Goal: Information Seeking & Learning: Learn about a topic

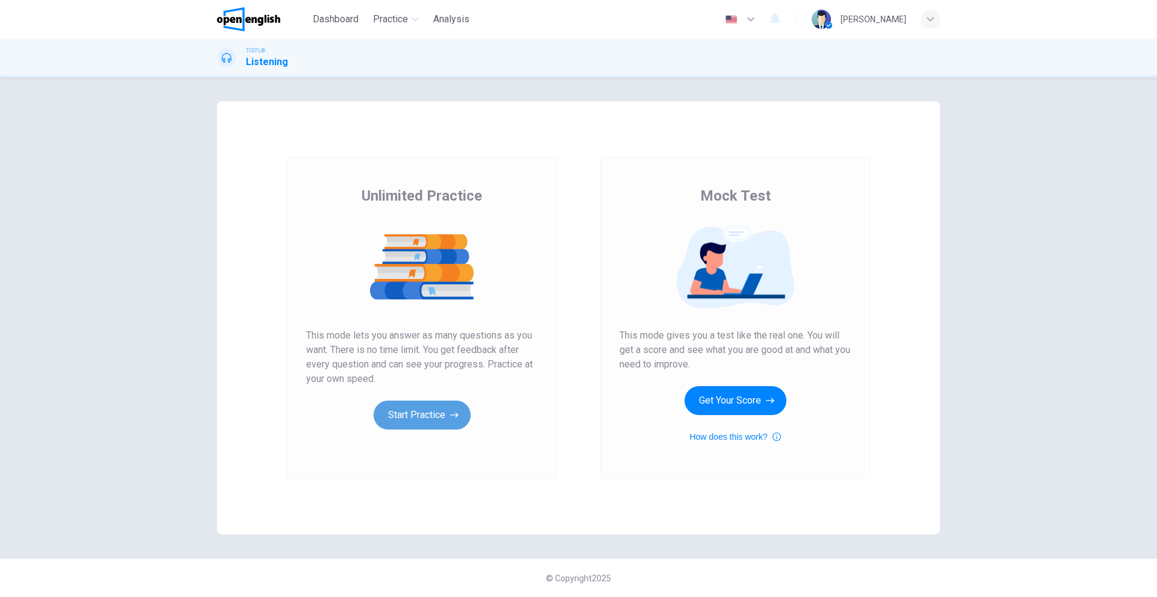
click at [441, 415] on button "Start Practice" at bounding box center [422, 415] width 97 height 29
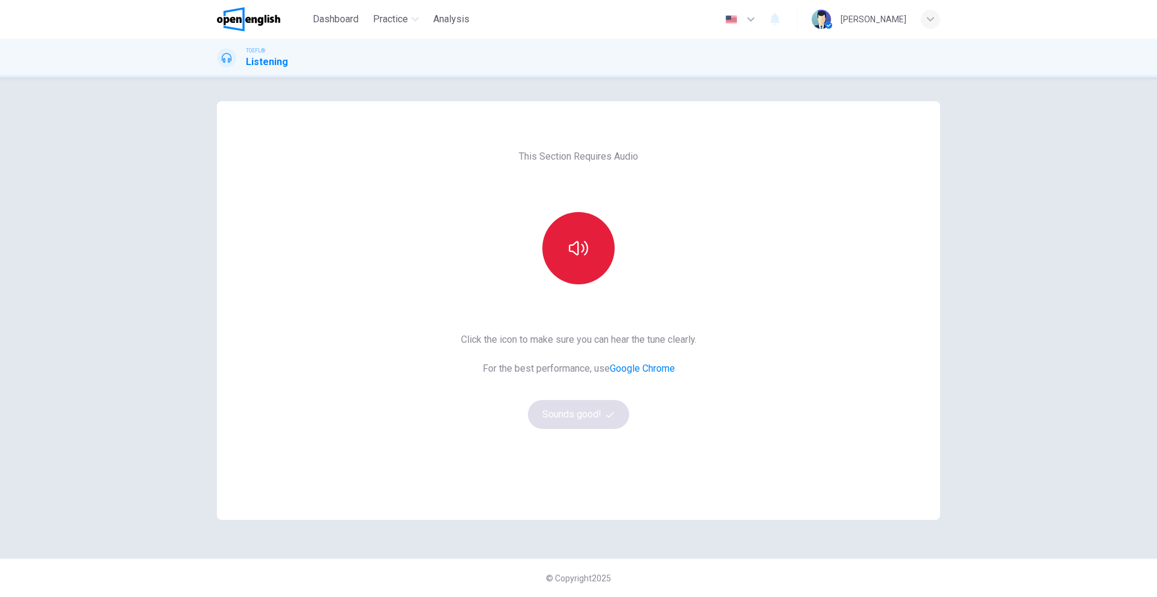
click at [595, 249] on button "button" at bounding box center [578, 248] width 72 height 72
click at [583, 421] on button "Sounds good!" at bounding box center [578, 414] width 101 height 29
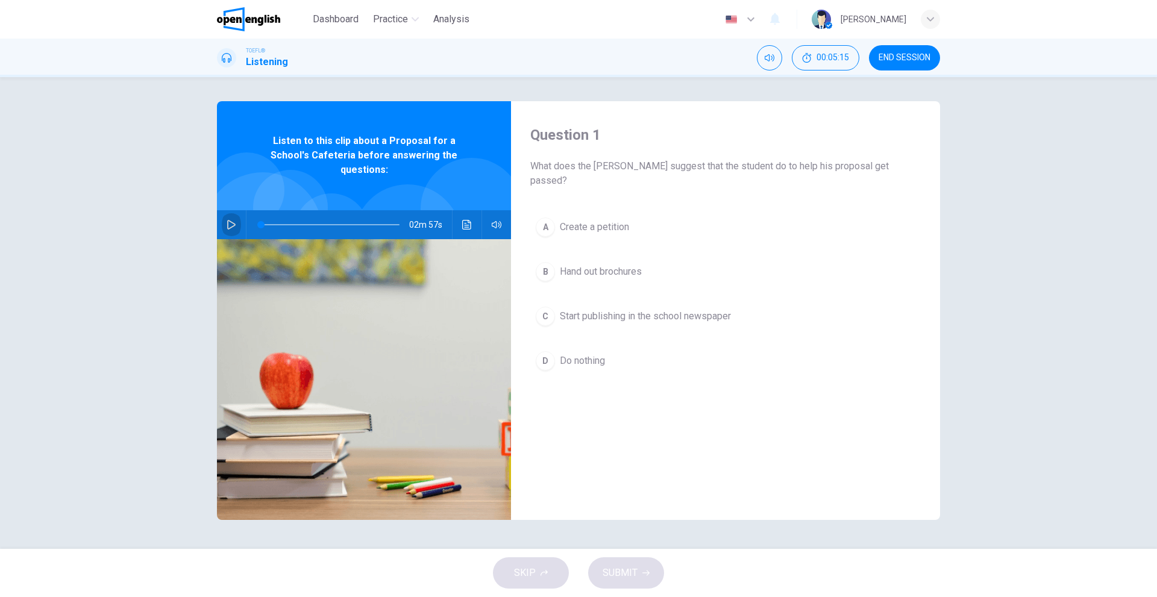
click at [226, 210] on button "button" at bounding box center [231, 224] width 19 height 29
type input "*"
click at [260, 213] on div at bounding box center [327, 224] width 163 height 29
click at [263, 221] on span at bounding box center [262, 224] width 7 height 7
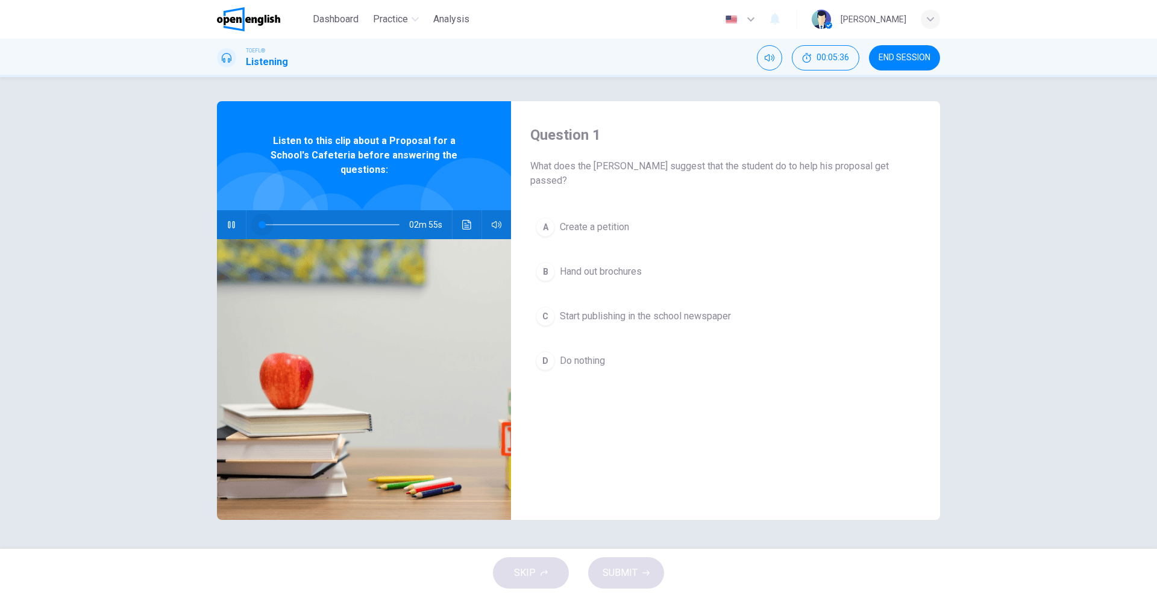
click at [263, 221] on span at bounding box center [262, 224] width 7 height 7
click at [259, 221] on span at bounding box center [260, 224] width 7 height 7
click at [266, 221] on span at bounding box center [269, 224] width 7 height 7
click at [259, 221] on span at bounding box center [260, 224] width 7 height 7
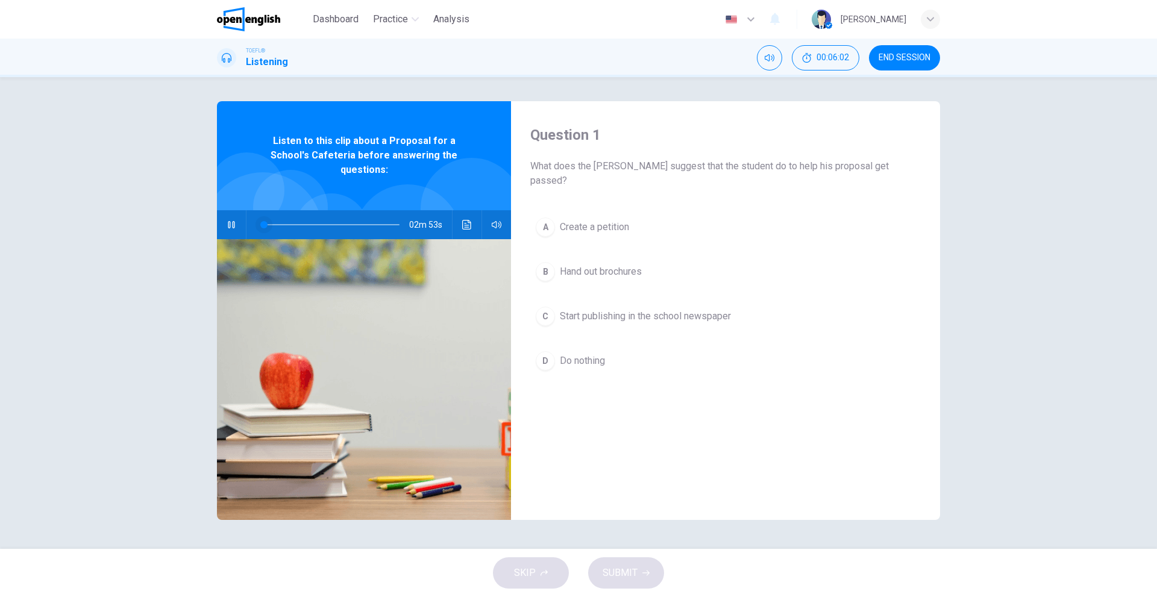
click at [260, 221] on span at bounding box center [263, 224] width 7 height 7
click at [263, 221] on span at bounding box center [262, 224] width 7 height 7
click at [264, 221] on span at bounding box center [263, 224] width 7 height 7
click at [264, 221] on span at bounding box center [264, 224] width 7 height 7
click at [263, 221] on span at bounding box center [263, 224] width 7 height 7
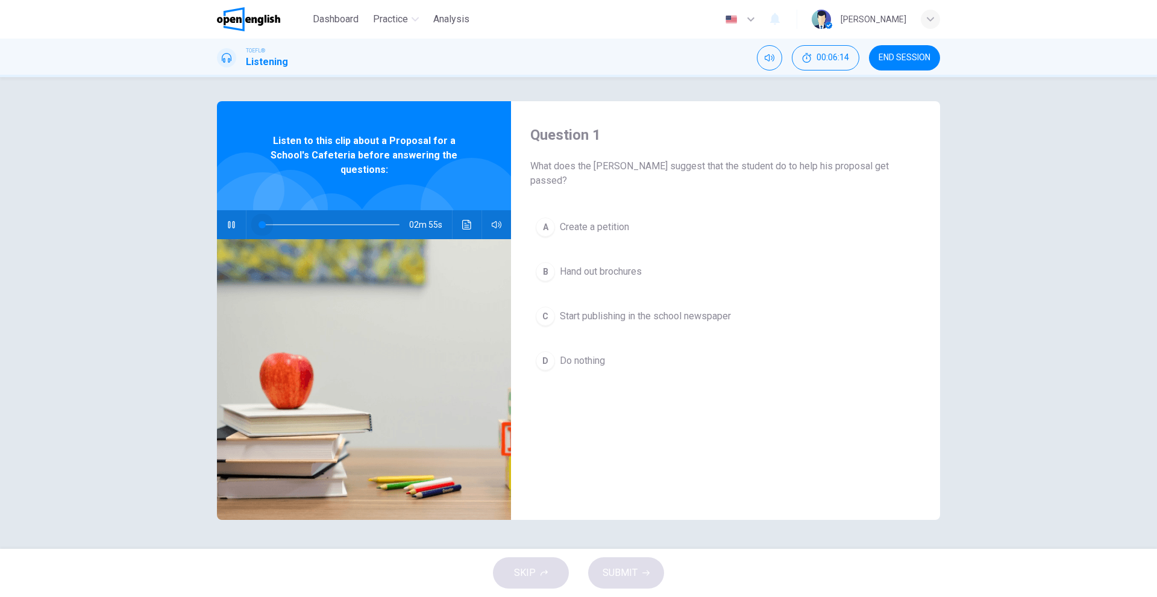
click at [263, 221] on span at bounding box center [262, 224] width 7 height 7
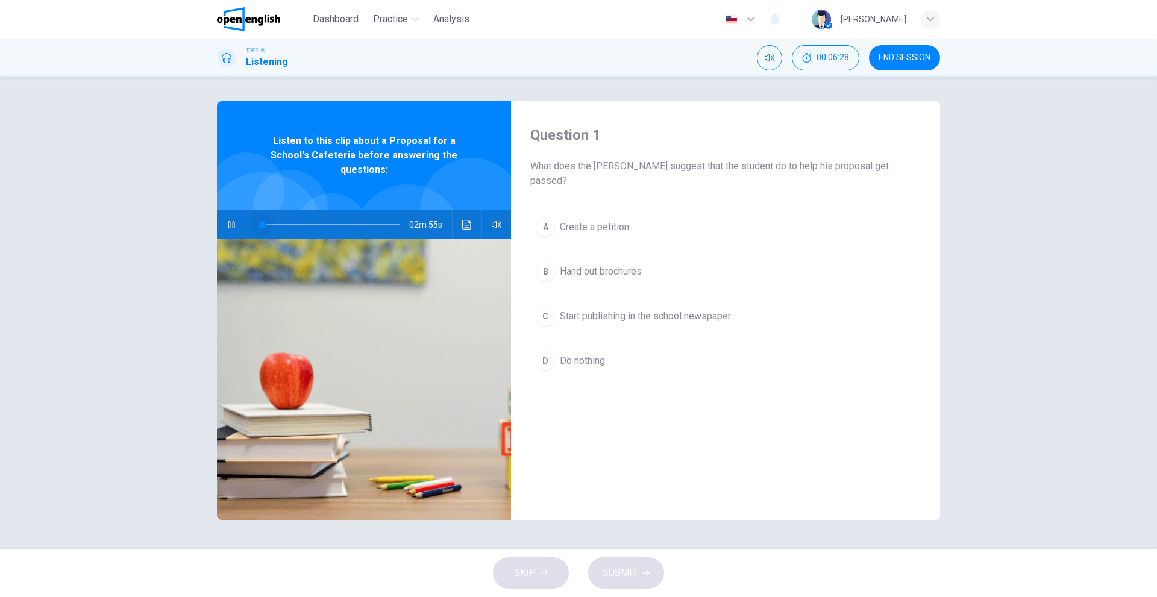
click at [263, 221] on span at bounding box center [262, 224] width 7 height 7
click at [263, 221] on span at bounding box center [263, 224] width 7 height 7
click at [263, 221] on span at bounding box center [262, 224] width 7 height 7
click at [263, 221] on span at bounding box center [263, 224] width 7 height 7
click at [263, 221] on span at bounding box center [262, 224] width 7 height 7
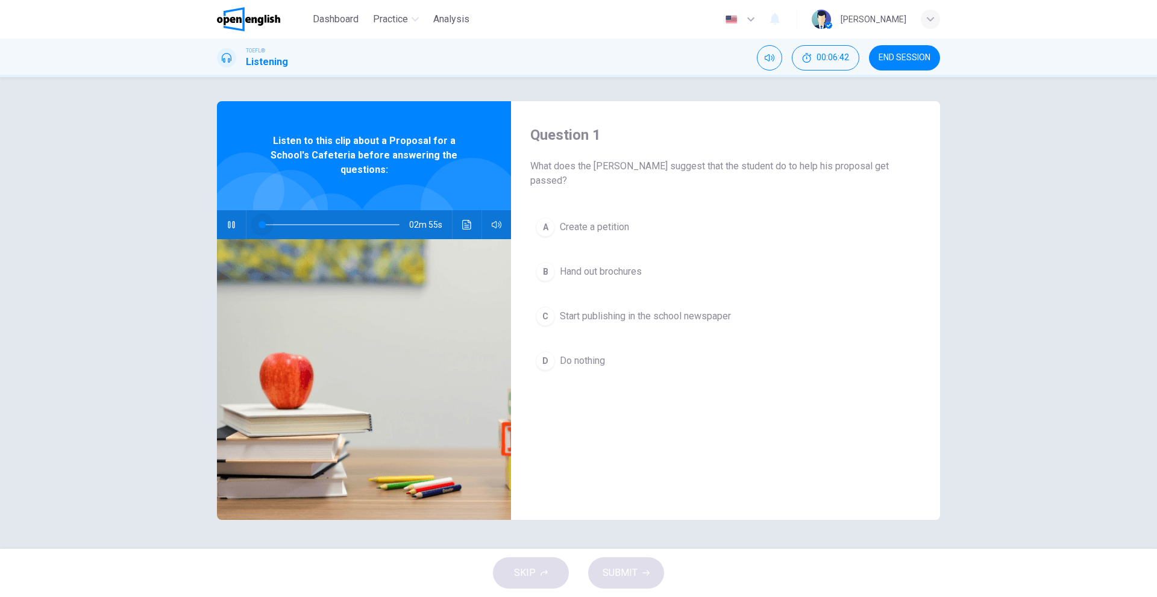
click at [263, 221] on span at bounding box center [262, 224] width 7 height 7
click at [231, 220] on icon "button" at bounding box center [232, 225] width 10 height 10
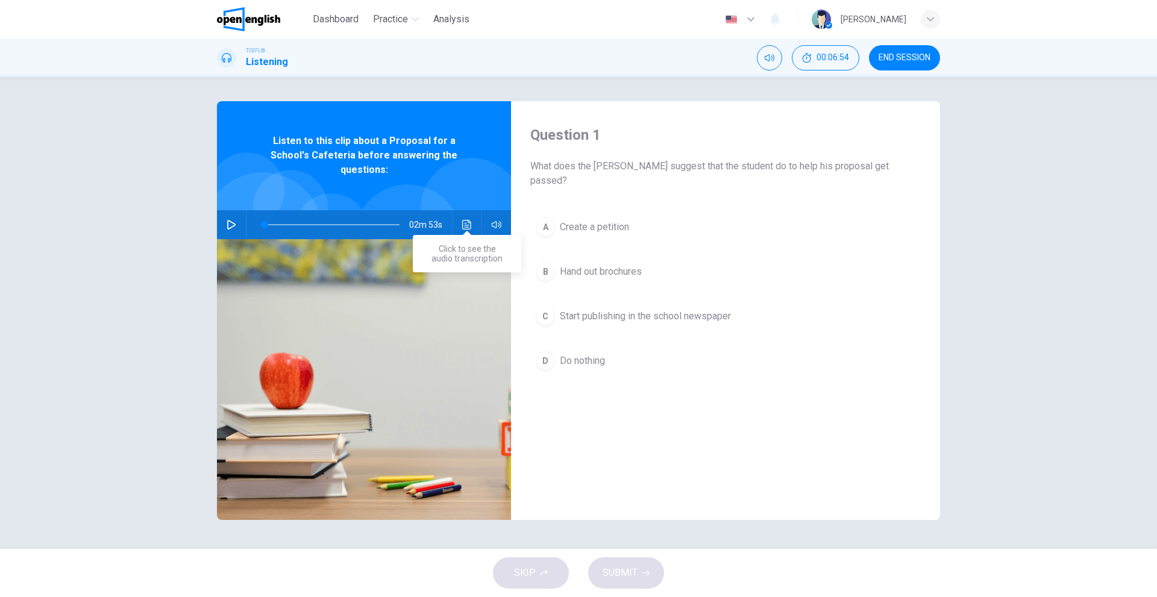
click at [468, 220] on icon "Click to see the audio transcription" at bounding box center [466, 225] width 9 height 10
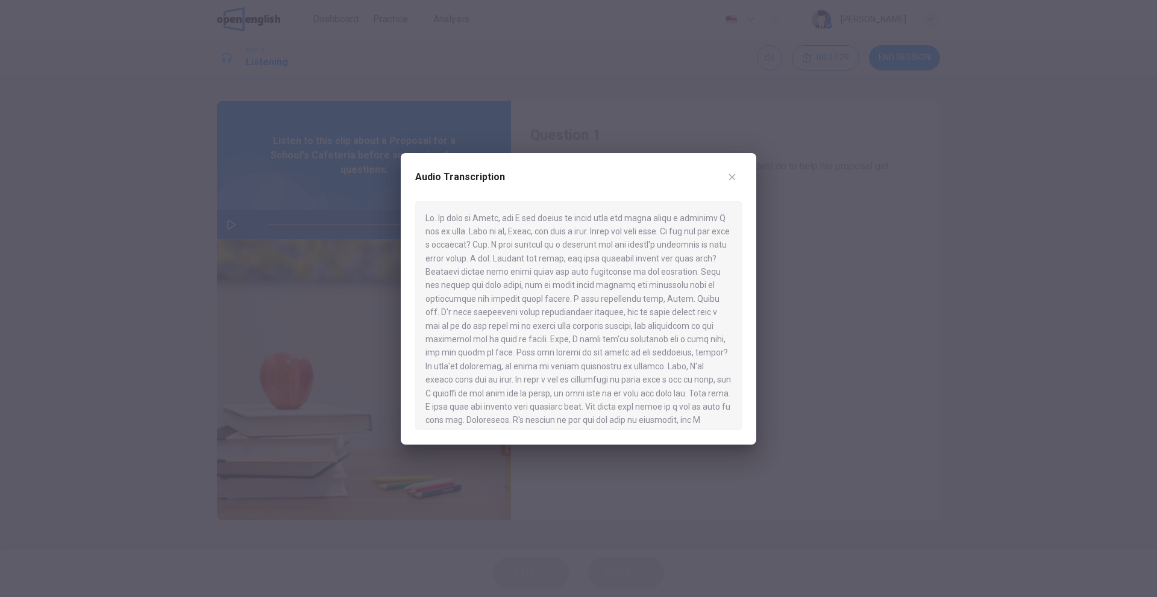
click at [724, 179] on button "button" at bounding box center [732, 177] width 19 height 19
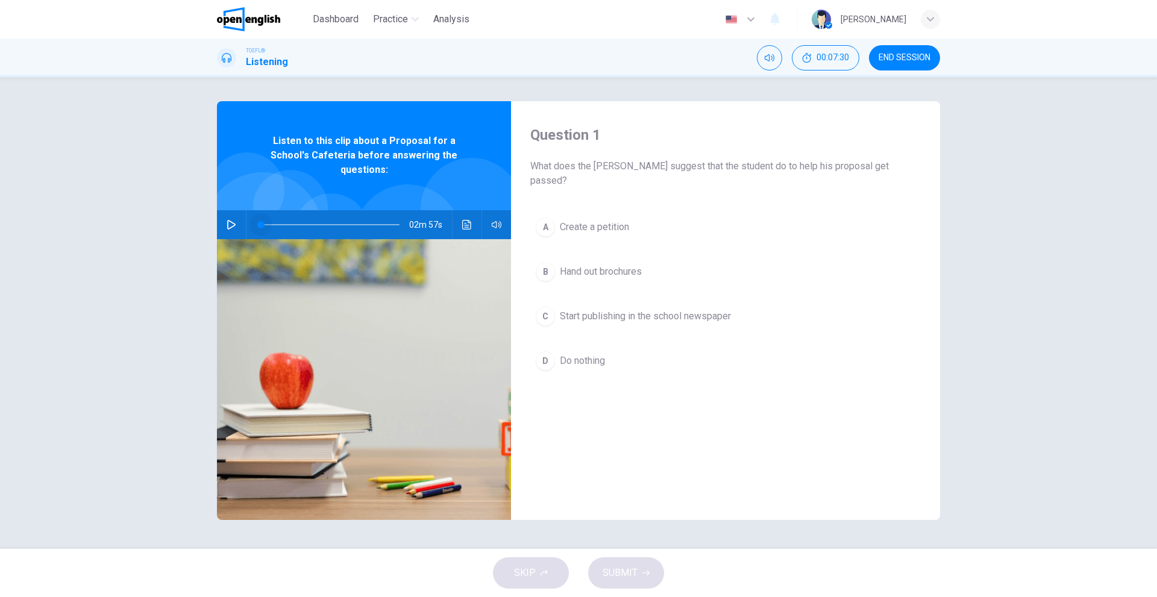
drag, startPoint x: 261, startPoint y: 212, endPoint x: 239, endPoint y: 213, distance: 22.3
click at [239, 213] on div "02m 57s" at bounding box center [364, 224] width 294 height 29
click at [231, 220] on icon "button" at bounding box center [232, 225] width 10 height 10
click at [262, 221] on span at bounding box center [262, 224] width 7 height 7
click at [257, 221] on span at bounding box center [260, 224] width 7 height 7
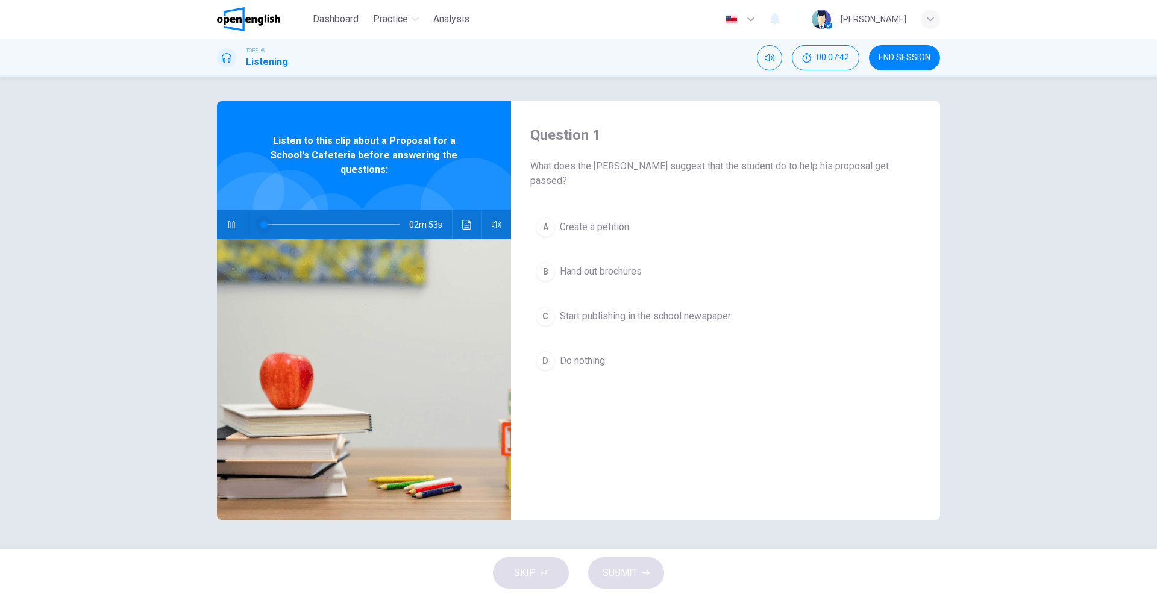
click at [260, 221] on span at bounding box center [263, 224] width 7 height 7
click at [257, 221] on span at bounding box center [260, 224] width 7 height 7
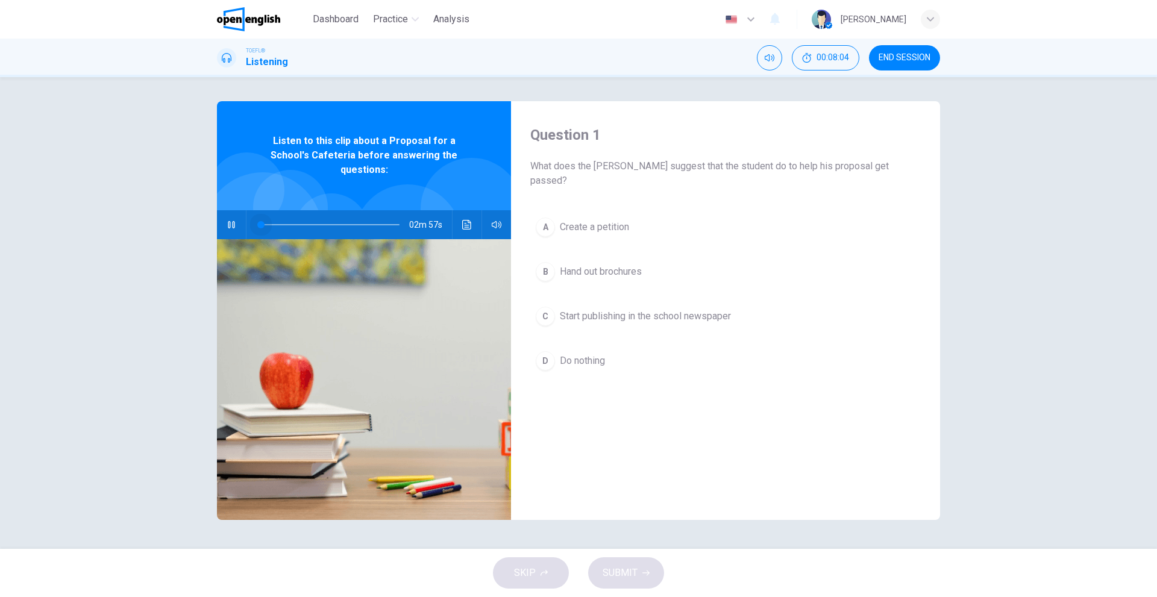
click at [257, 221] on span at bounding box center [260, 224] width 7 height 7
click at [239, 210] on button "button" at bounding box center [231, 224] width 19 height 29
click at [238, 210] on button "button" at bounding box center [231, 224] width 19 height 29
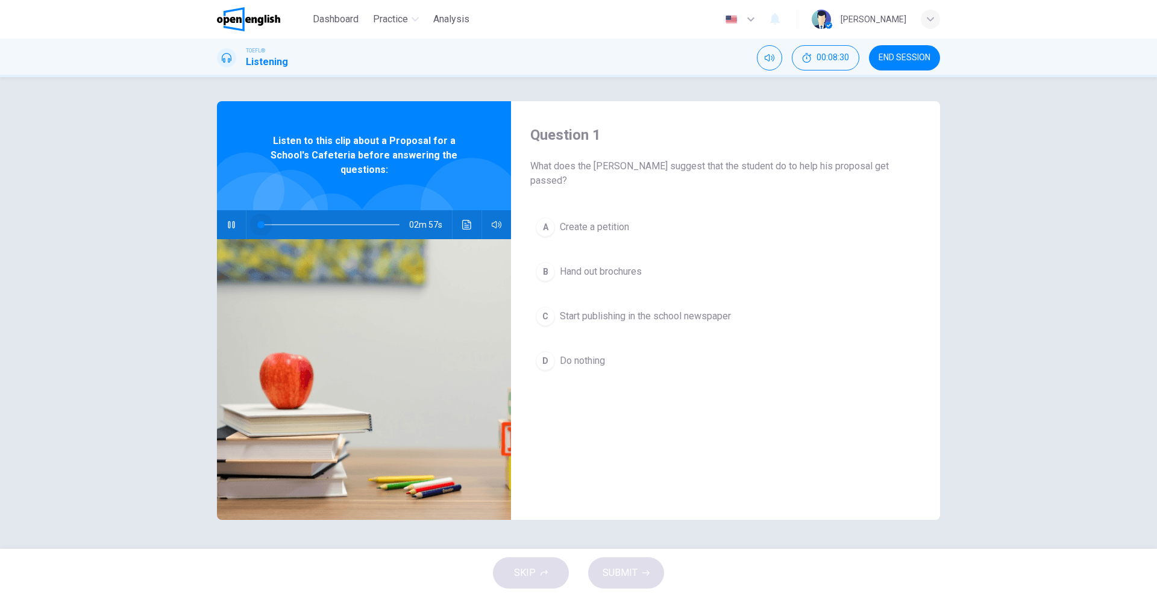
click at [257, 221] on span at bounding box center [260, 224] width 7 height 7
click at [239, 211] on button "button" at bounding box center [231, 224] width 19 height 29
drag, startPoint x: 265, startPoint y: 209, endPoint x: 236, endPoint y: 199, distance: 29.7
click at [236, 210] on div "02m 57s" at bounding box center [364, 224] width 294 height 29
click at [231, 210] on button "button" at bounding box center [231, 224] width 19 height 29
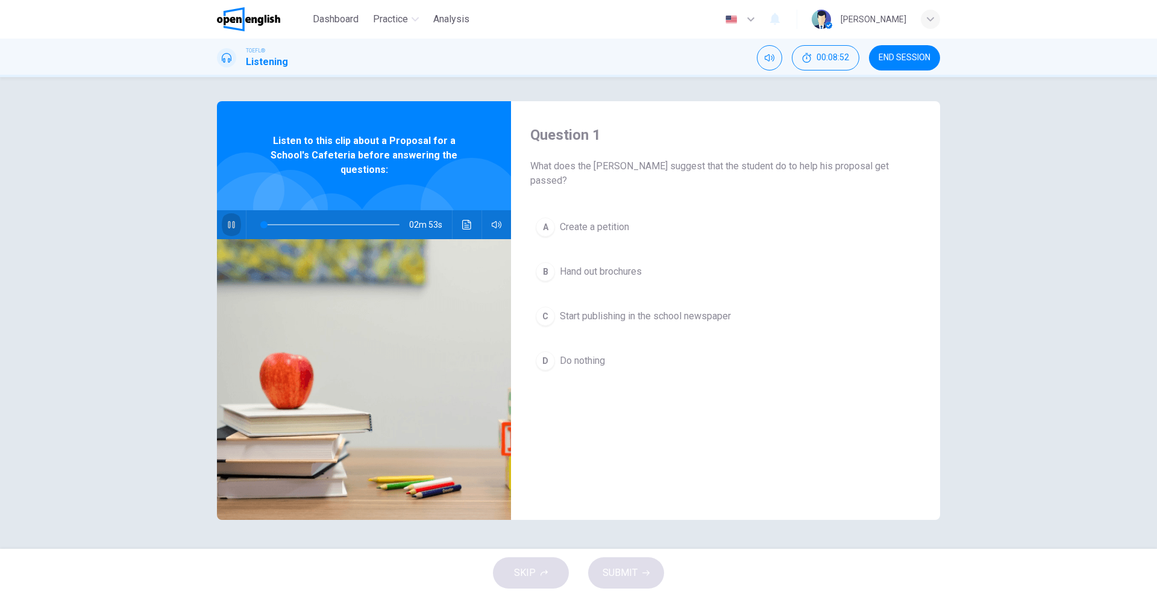
click at [231, 220] on icon "button" at bounding box center [232, 225] width 10 height 10
click at [257, 221] on span at bounding box center [260, 224] width 7 height 7
click at [230, 220] on icon "button" at bounding box center [232, 225] width 10 height 10
click at [230, 221] on icon "button" at bounding box center [231, 224] width 7 height 7
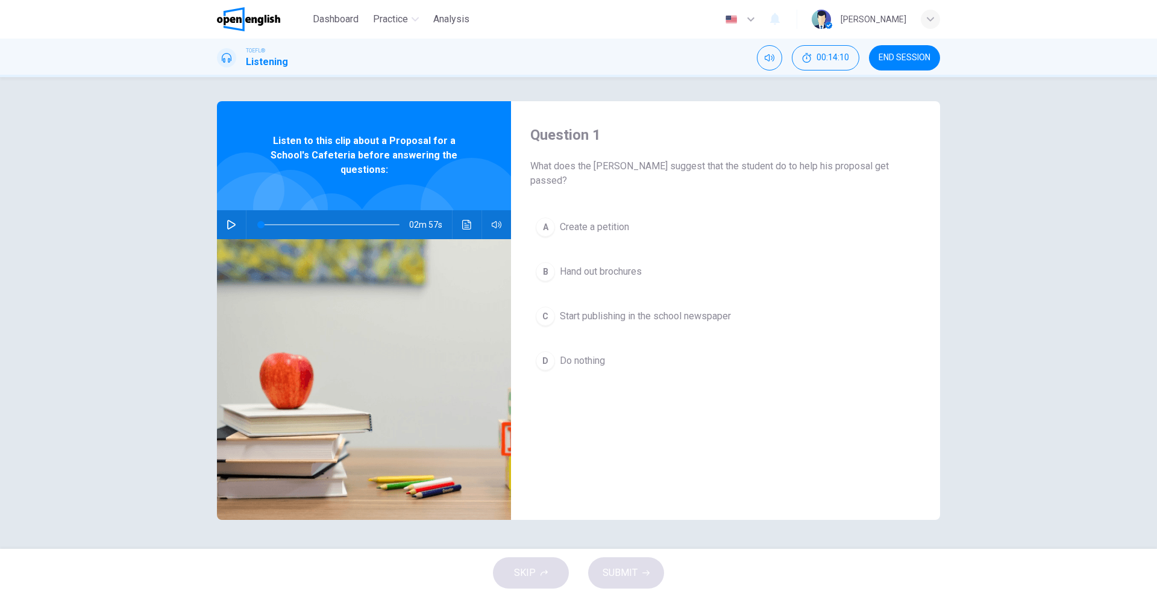
click at [230, 220] on icon "button" at bounding box center [232, 225] width 10 height 10
click at [230, 221] on icon "button" at bounding box center [231, 224] width 7 height 7
click at [259, 221] on span at bounding box center [260, 224] width 7 height 7
click at [227, 220] on icon "button" at bounding box center [232, 225] width 10 height 10
click at [257, 221] on span at bounding box center [260, 224] width 7 height 7
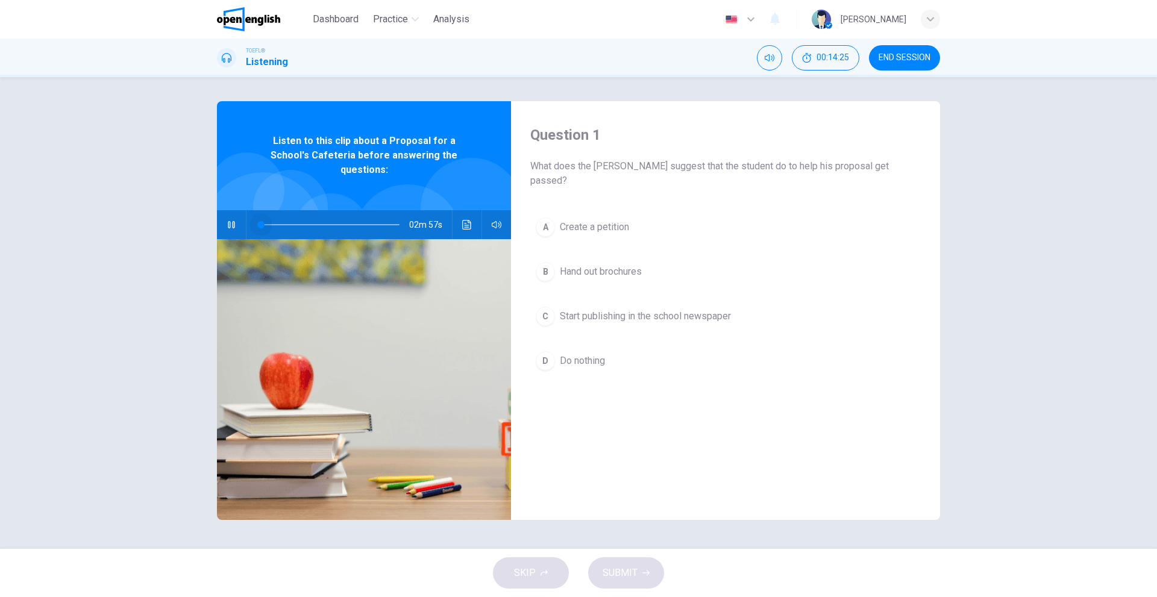
click at [257, 221] on span at bounding box center [260, 224] width 7 height 7
click at [260, 221] on span at bounding box center [263, 224] width 7 height 7
click at [257, 221] on span at bounding box center [260, 224] width 7 height 7
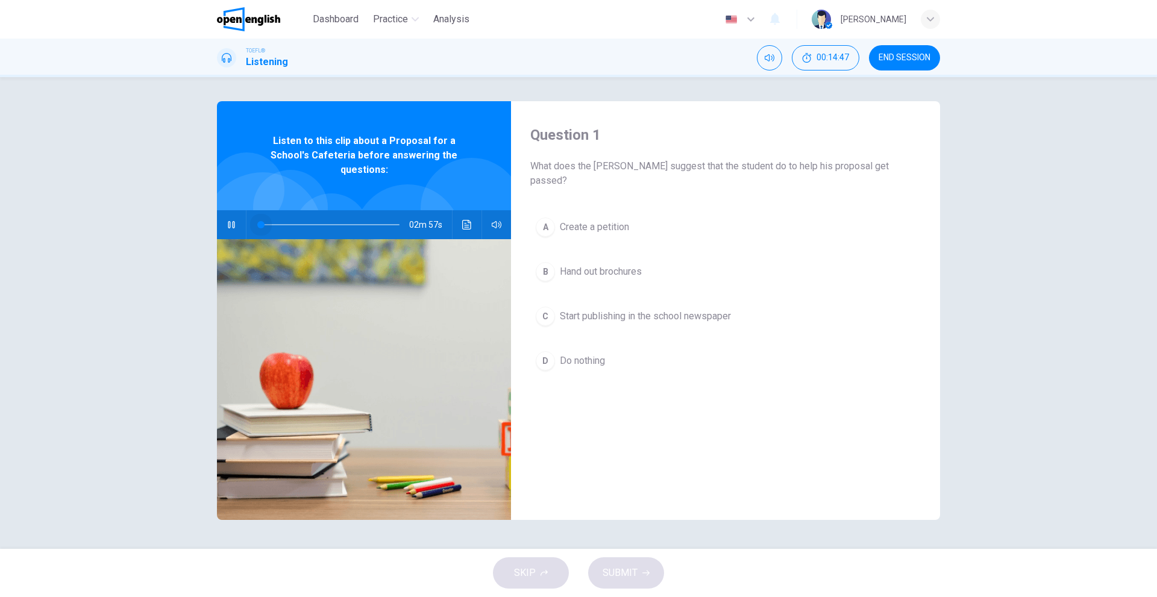
click at [257, 221] on span at bounding box center [260, 224] width 7 height 7
click at [260, 221] on span at bounding box center [263, 224] width 7 height 7
click at [261, 221] on span at bounding box center [264, 224] width 7 height 7
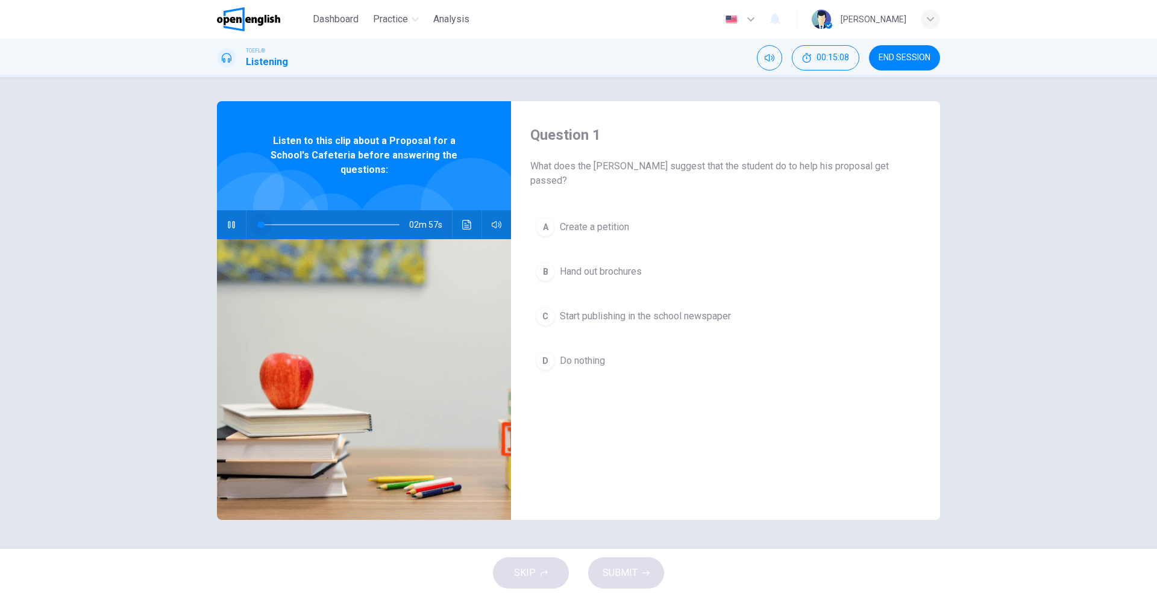
click at [257, 221] on span at bounding box center [260, 224] width 7 height 7
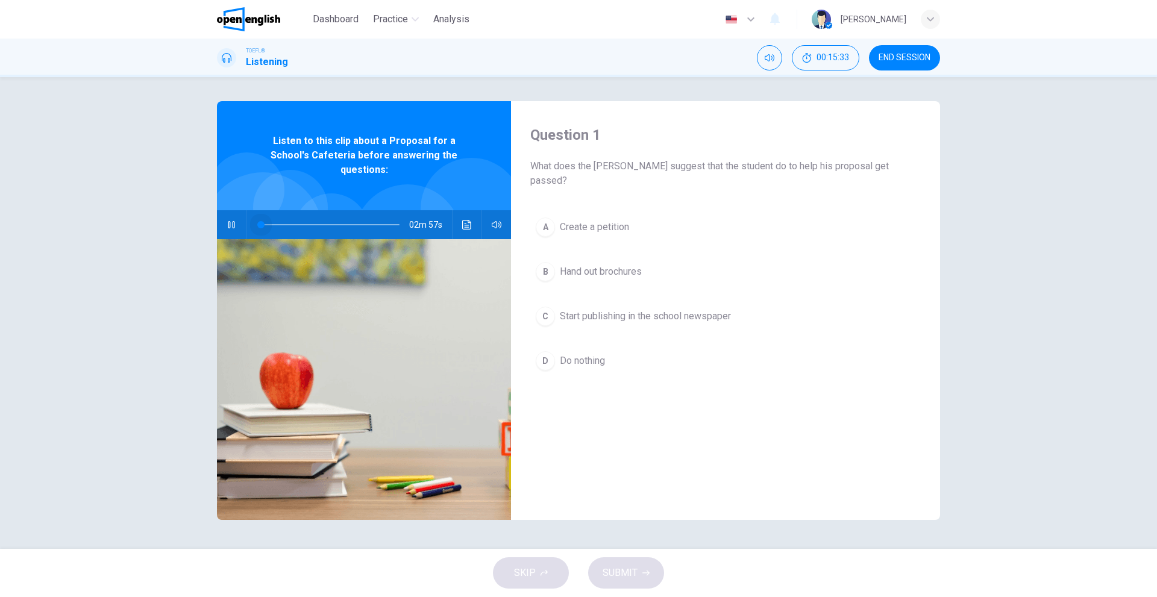
click at [257, 221] on span at bounding box center [260, 224] width 7 height 7
click at [473, 221] on button "Click to see the audio transcription" at bounding box center [466, 224] width 19 height 29
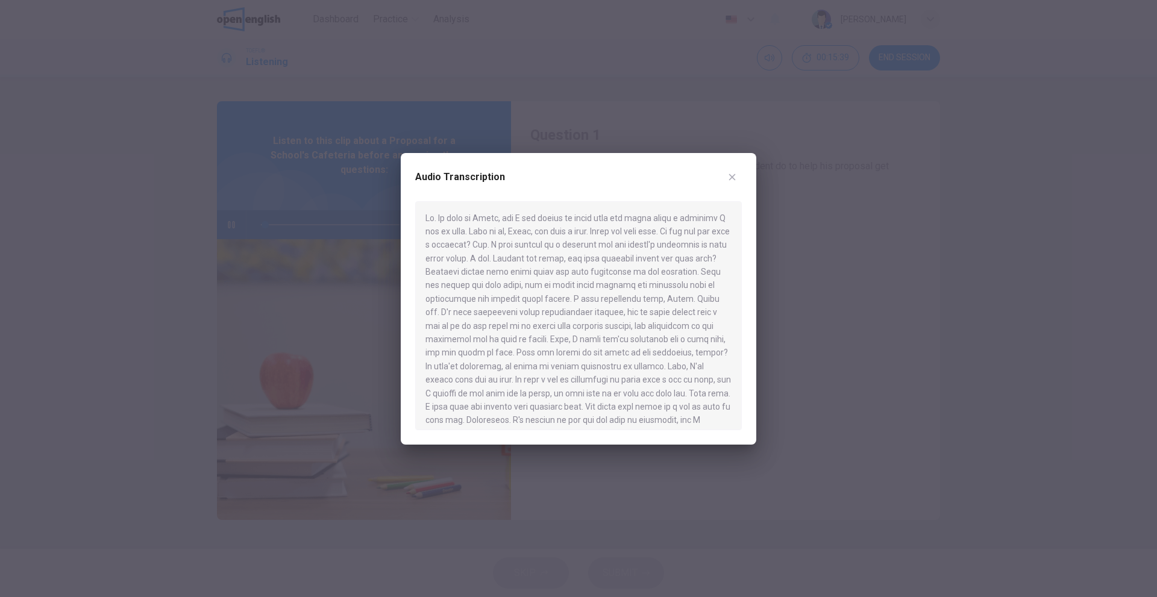
click at [726, 178] on button "button" at bounding box center [732, 177] width 19 height 19
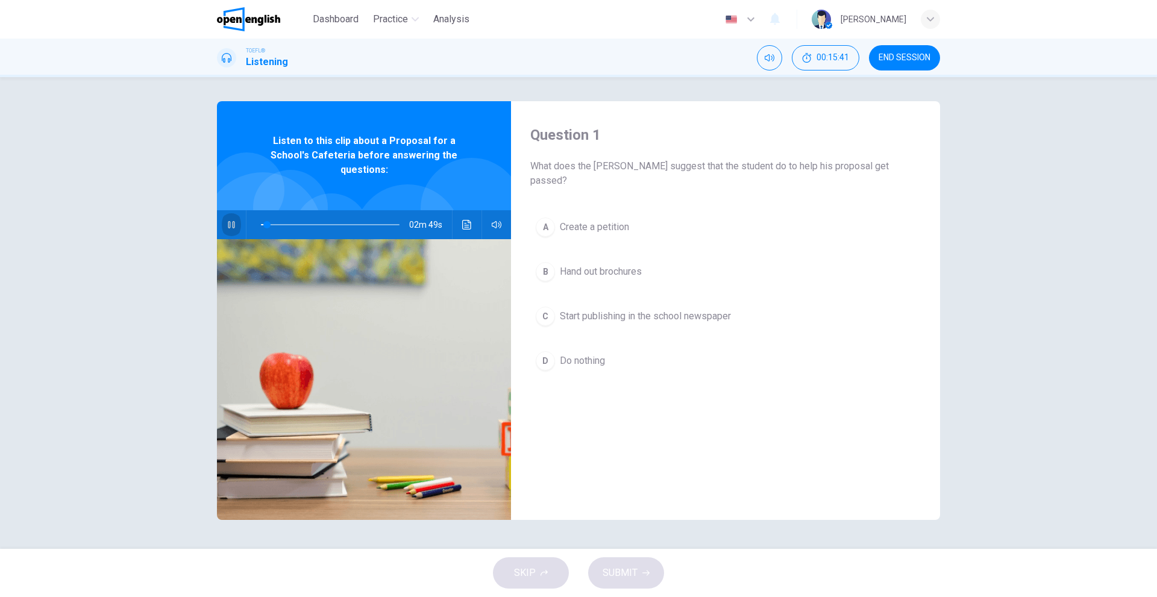
click at [227, 220] on icon "button" at bounding box center [232, 225] width 10 height 10
type input "*"
